Goal: Task Accomplishment & Management: Manage account settings

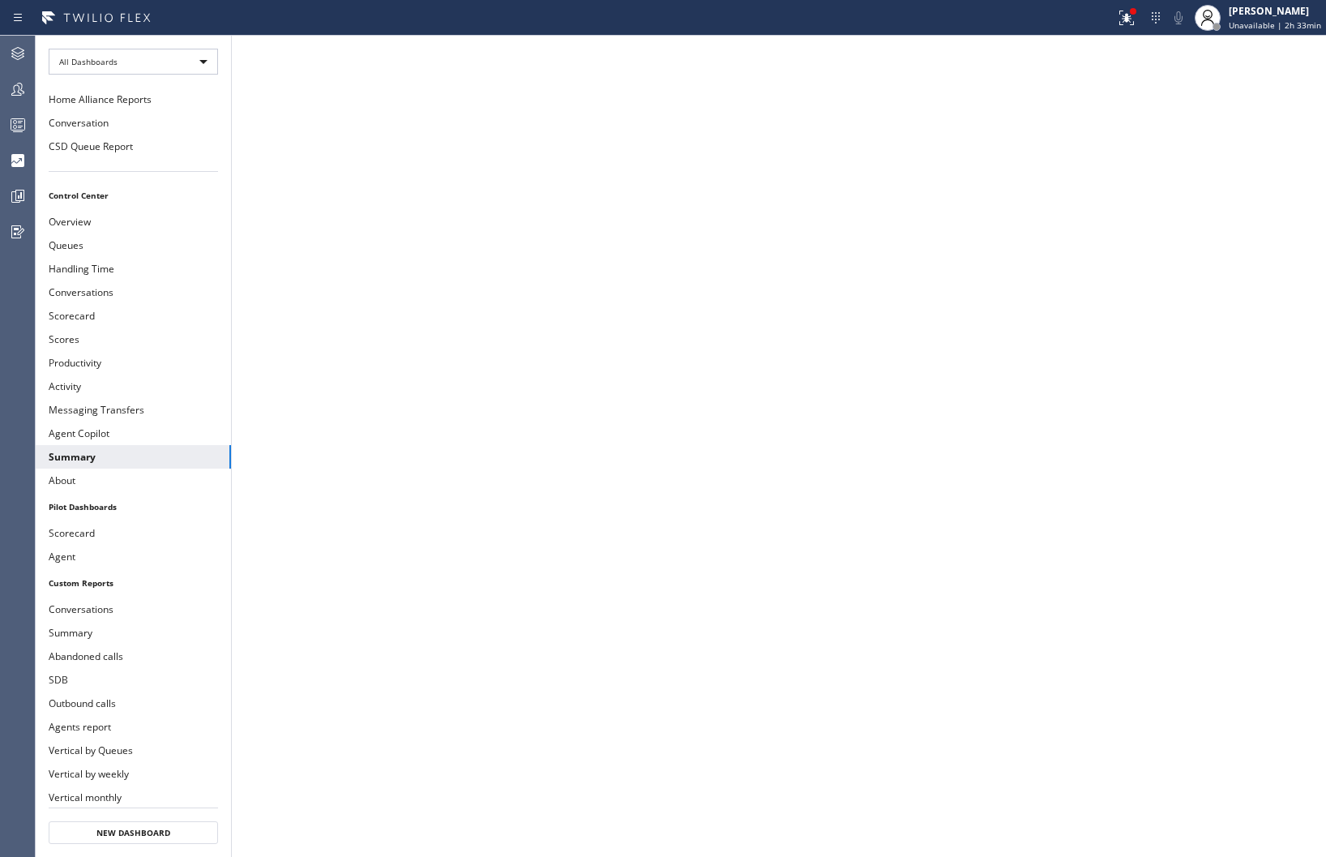
click at [1234, 6] on div "[PERSON_NAME]" at bounding box center [1275, 11] width 92 height 14
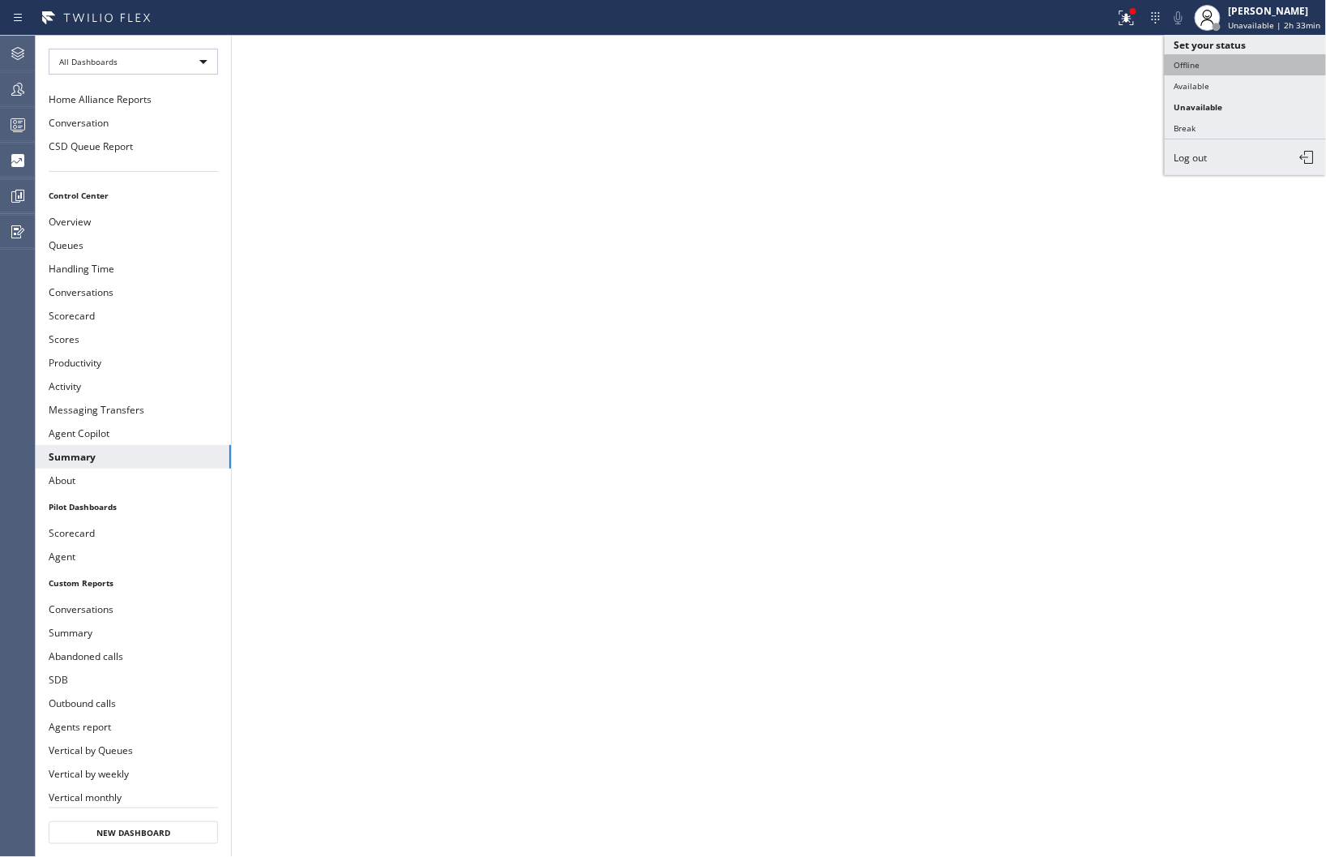
click at [1189, 60] on button "Offline" at bounding box center [1246, 64] width 162 height 21
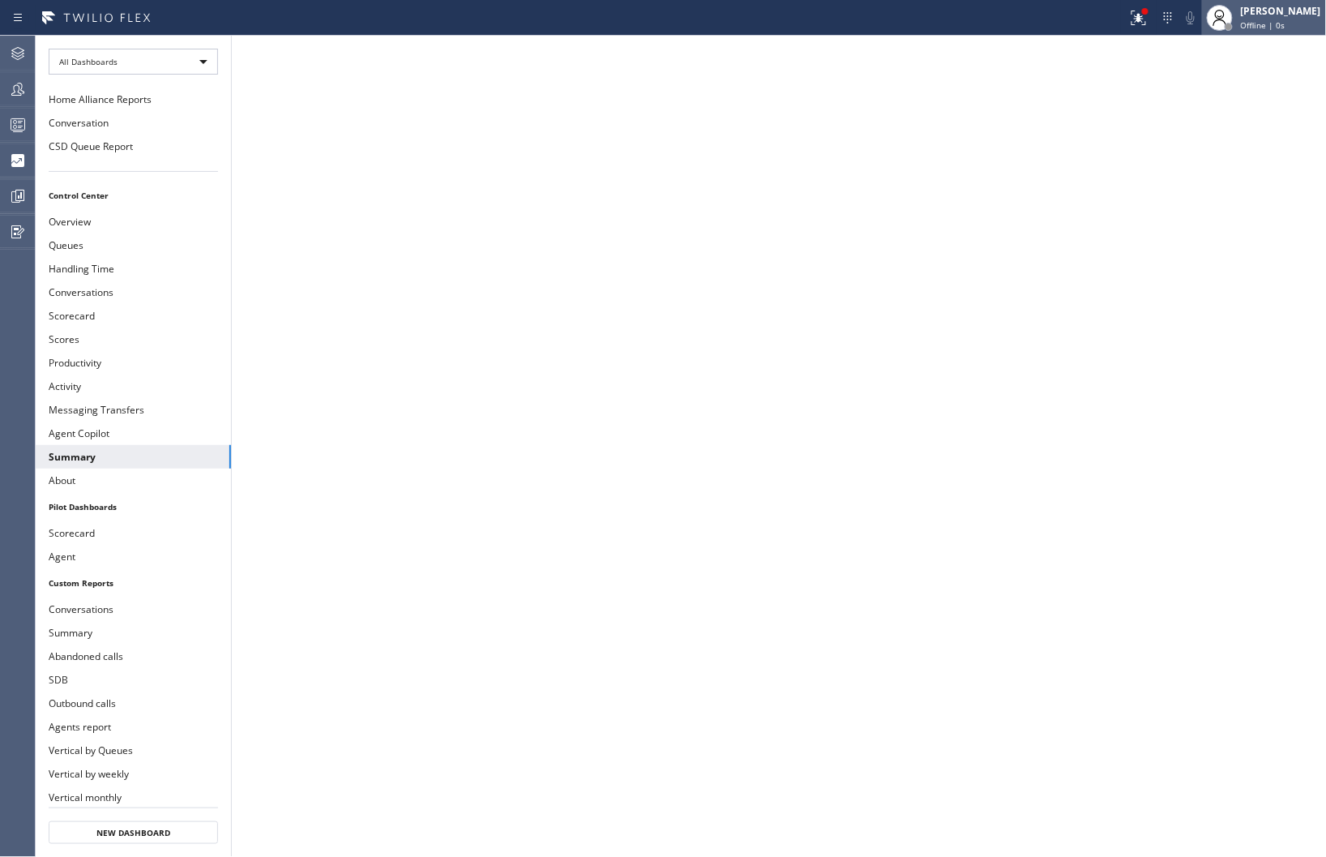
click at [1250, 21] on span "Offline | 0s" at bounding box center [1263, 24] width 45 height 11
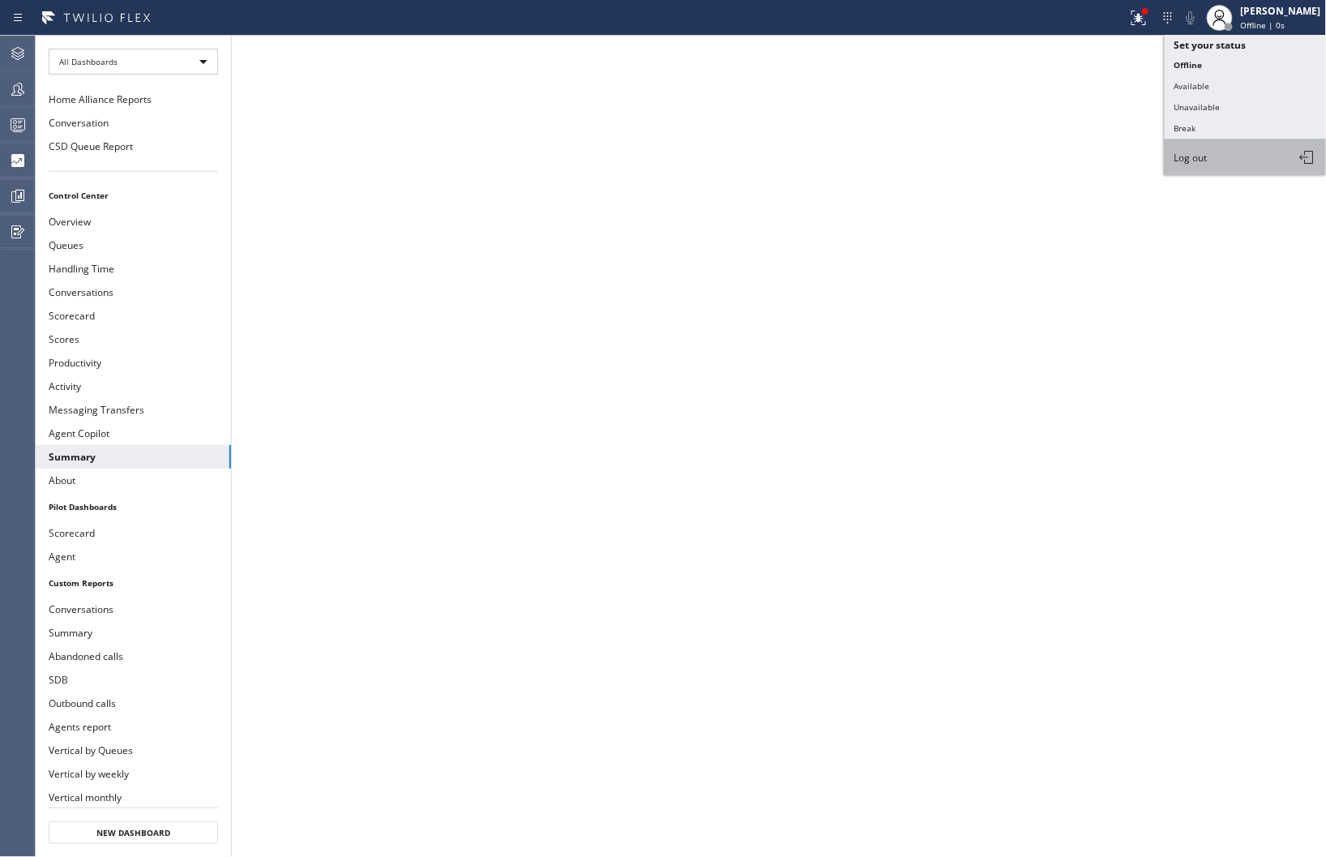
click at [1202, 156] on span "Log out" at bounding box center [1191, 158] width 33 height 14
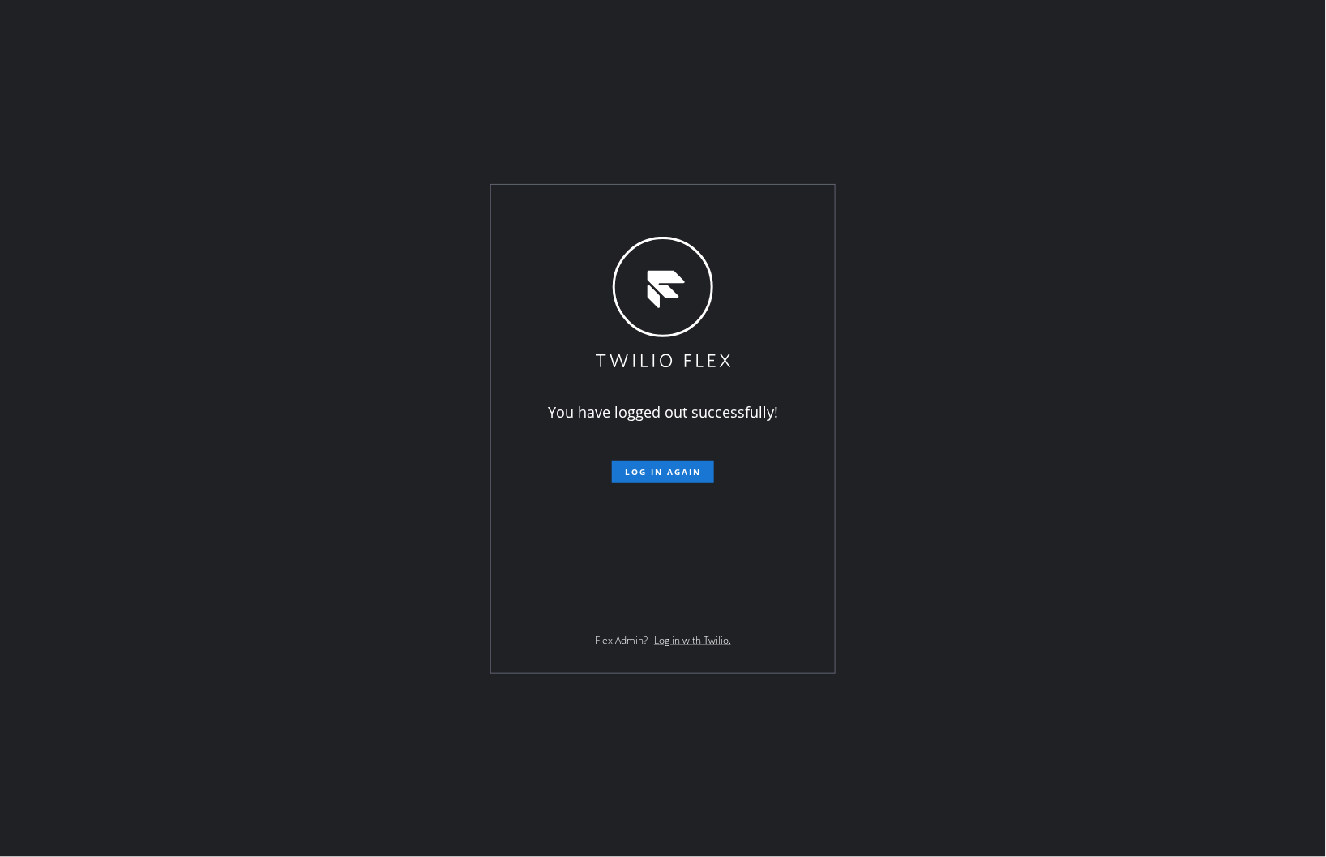
click at [954, 759] on div "You have logged out successfully! Log in again Flex Admin? Log in with Twilio." at bounding box center [663, 428] width 1326 height 857
drag, startPoint x: 1180, startPoint y: 482, endPoint x: 1157, endPoint y: 455, distance: 35.7
click at [1180, 482] on div "You have logged out successfully! Log in again Flex Admin? Log in with Twilio." at bounding box center [663, 428] width 1326 height 857
